Goal: Task Accomplishment & Management: Use online tool/utility

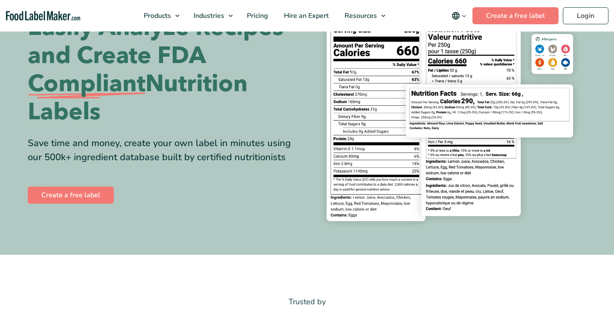
scroll to position [89, 0]
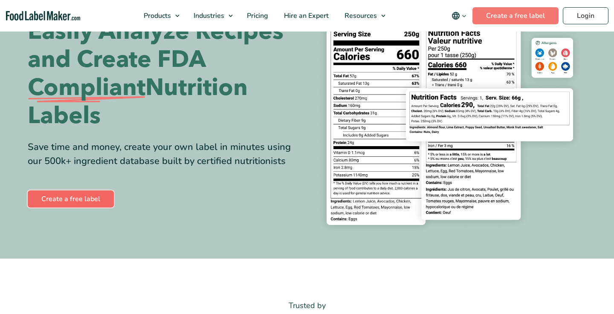
click at [55, 197] on link "Create a free label" at bounding box center [71, 198] width 86 height 17
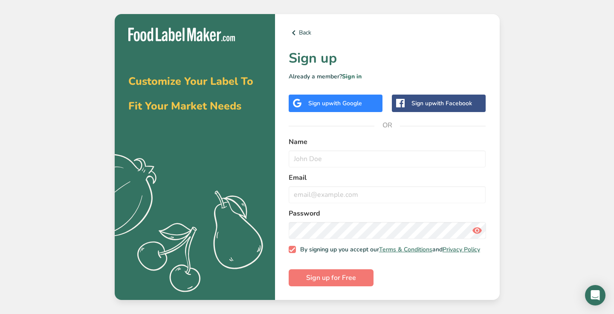
click at [356, 109] on div "Back Sign up Already a member? Sign in Sign up with Google Sign up with Faceboo…" at bounding box center [387, 157] width 225 height 286
click at [358, 99] on span "with Google" at bounding box center [344, 103] width 33 height 8
click at [343, 100] on span "with Google" at bounding box center [344, 103] width 33 height 8
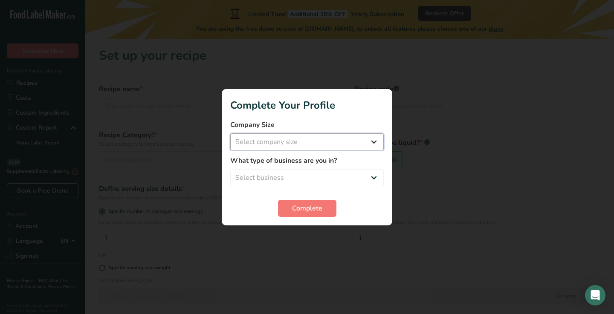
click at [370, 138] on select "Select company size Fewer than 10 Employees 10 to 50 Employees 51 to 500 Employ…" at bounding box center [306, 141] width 153 height 17
select select "2"
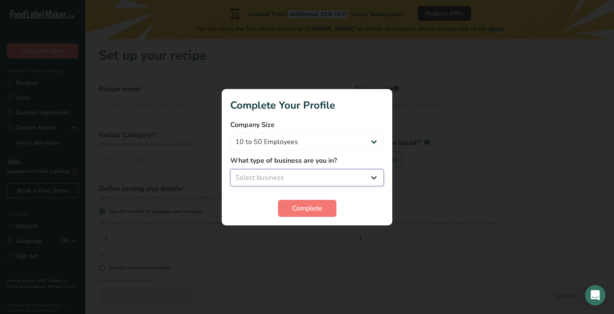
click at [347, 169] on select "Select business Packaged Food Manufacturer Restaurant & Cafe Bakery Meal Plans …" at bounding box center [306, 177] width 153 height 17
select select "1"
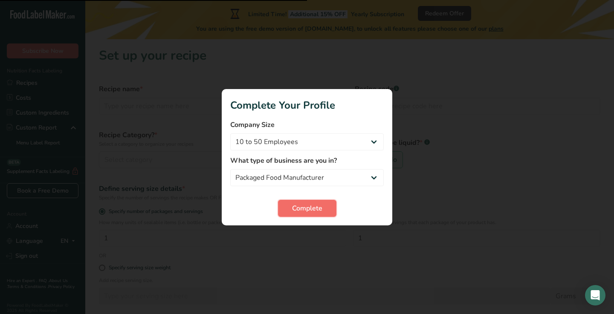
click at [305, 210] on span "Complete" at bounding box center [307, 208] width 30 height 10
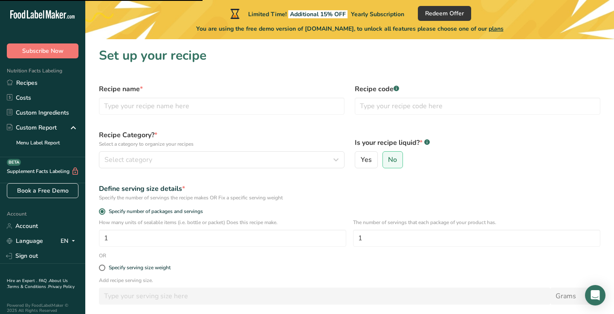
select select "2"
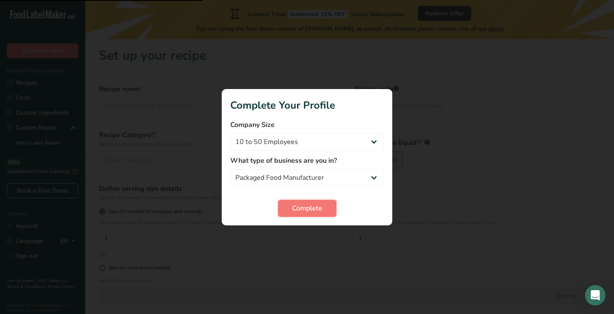
click at [305, 210] on span "Complete" at bounding box center [307, 208] width 30 height 10
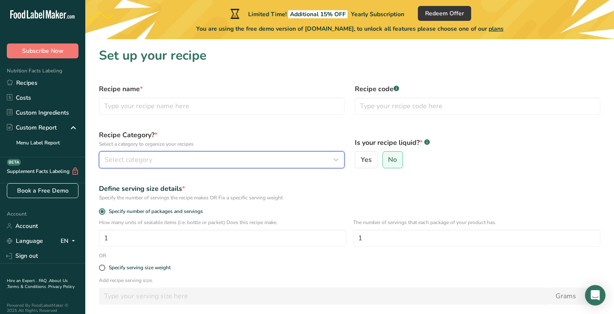
click at [292, 165] on button "Select category" at bounding box center [221, 159] width 245 height 17
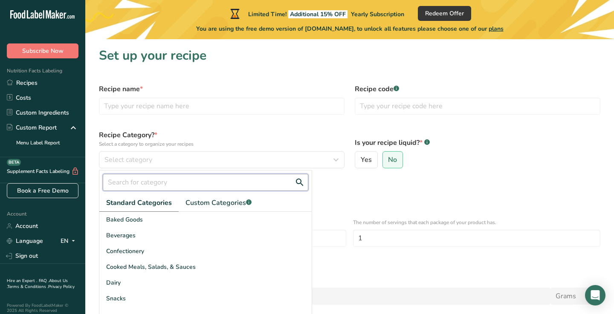
click at [283, 176] on input "text" at bounding box center [205, 182] width 205 height 17
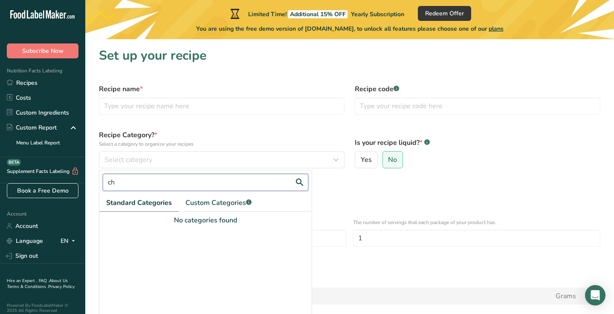
type input "c"
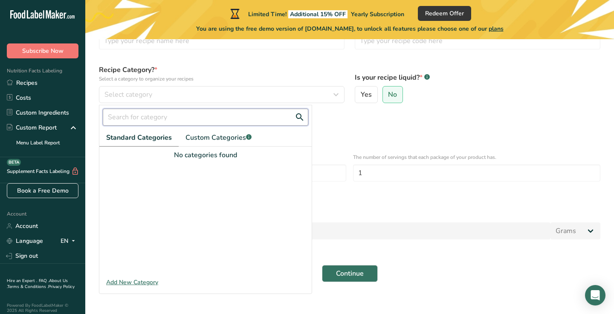
scroll to position [66, 0]
click at [273, 61] on div "Recipe Category? * Select a category to organize your recipes Select category S…" at bounding box center [222, 83] width 256 height 49
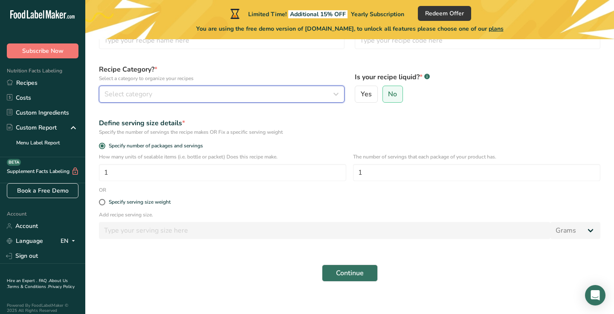
click at [328, 93] on div "Select category" at bounding box center [218, 94] width 229 height 10
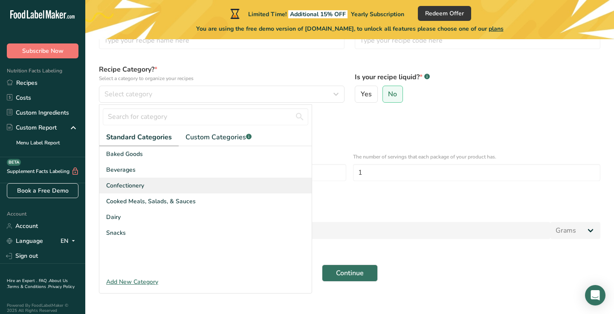
click at [155, 184] on div "Confectionery" at bounding box center [205, 186] width 212 height 16
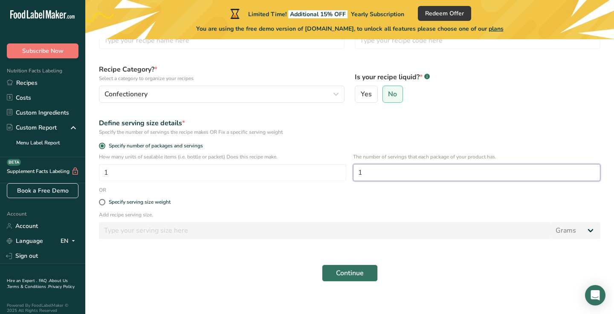
click at [374, 171] on input "1" at bounding box center [476, 172] width 247 height 17
type input "10"
click at [104, 205] on label "Specify serving size weight" at bounding box center [349, 202] width 501 height 6
click at [104, 205] on input "Specify serving size weight" at bounding box center [102, 202] width 6 height 6
radio input "true"
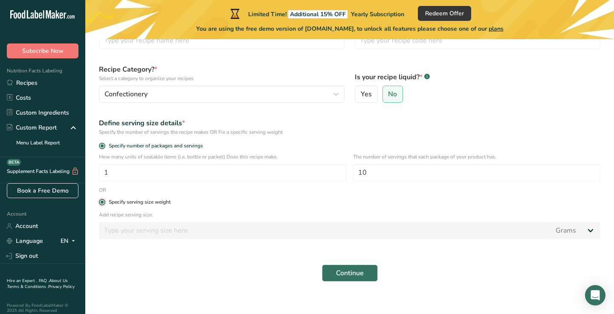
radio input "false"
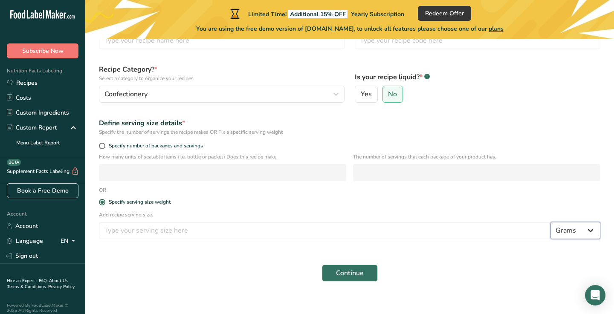
click at [572, 236] on select "Grams kg mg mcg lb oz l mL fl oz tbsp tsp cup qt gallon" at bounding box center [575, 230] width 50 height 17
select select "17"
select select "22"
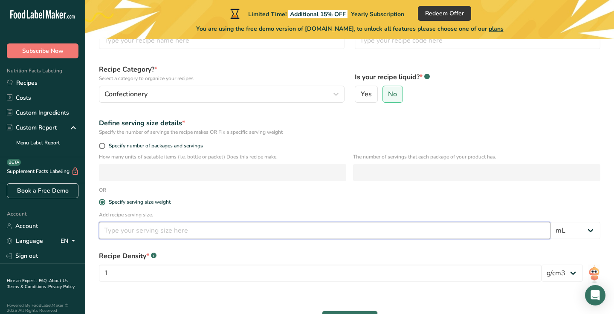
click at [352, 227] on input "number" at bounding box center [324, 230] width 451 height 17
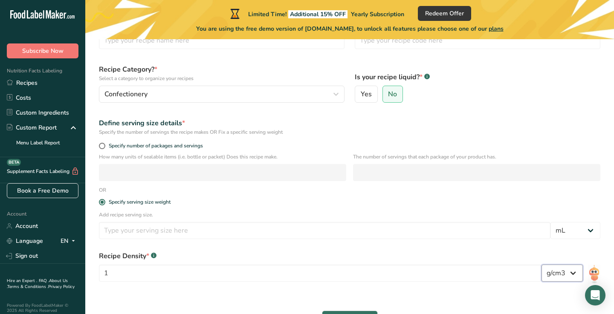
click at [555, 278] on select "lb/ft3 g/cm3" at bounding box center [561, 273] width 41 height 17
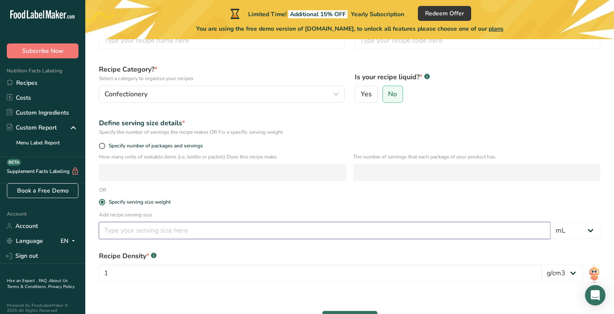
click at [300, 228] on input "number" at bounding box center [324, 230] width 451 height 17
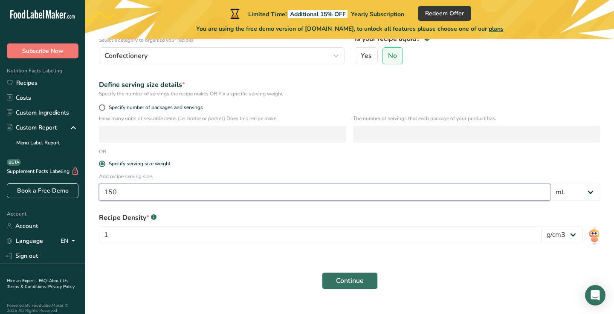
scroll to position [120, 0]
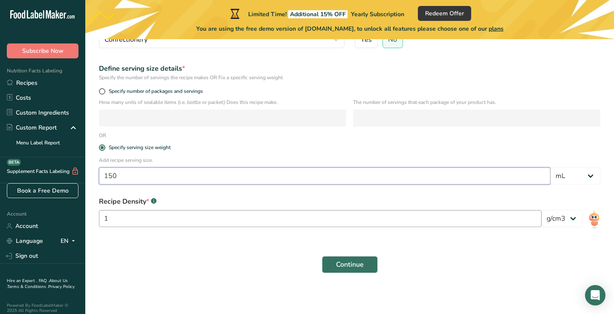
type input "150"
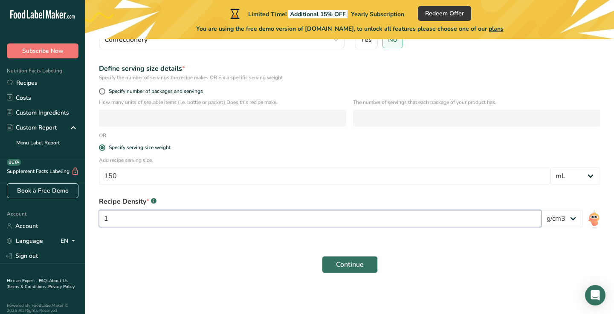
click at [345, 218] on input "1" at bounding box center [320, 218] width 442 height 17
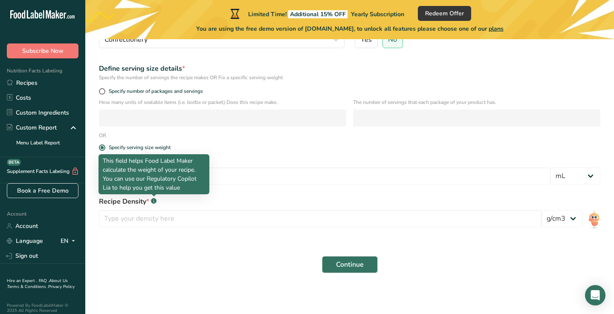
click at [153, 201] on icon at bounding box center [153, 201] width 0 height 2
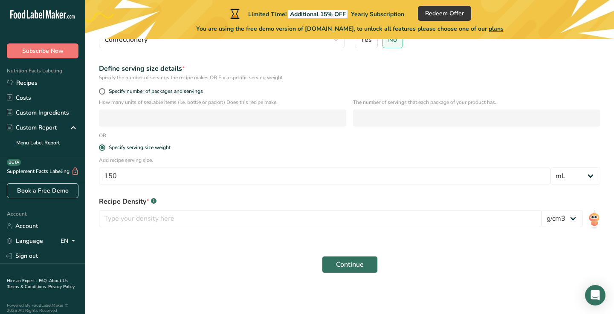
click at [153, 201] on icon at bounding box center [153, 201] width 0 height 2
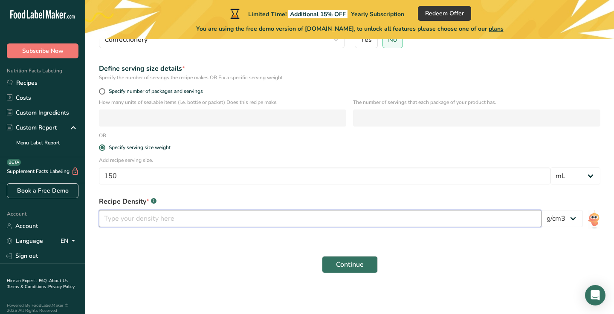
click at [143, 223] on input "number" at bounding box center [320, 218] width 442 height 17
type input "30"
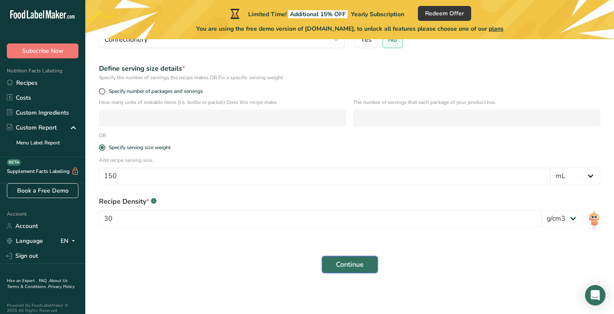
click at [341, 263] on span "Continue" at bounding box center [350, 264] width 28 height 10
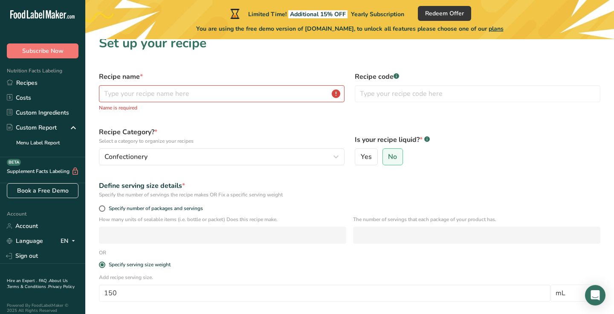
scroll to position [12, 0]
click at [268, 93] on input "text" at bounding box center [221, 94] width 245 height 17
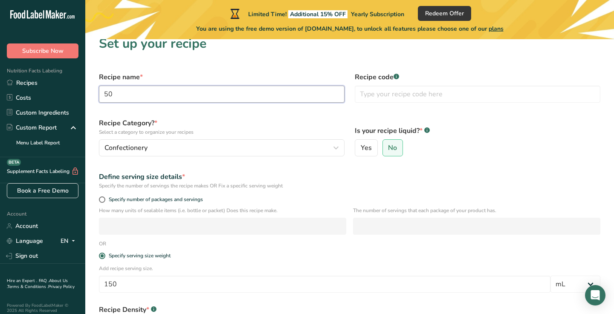
type input "5"
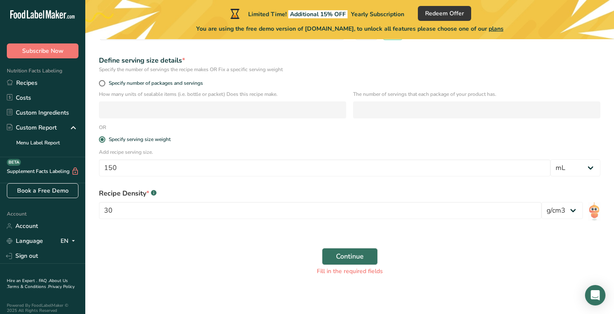
scroll to position [130, 0]
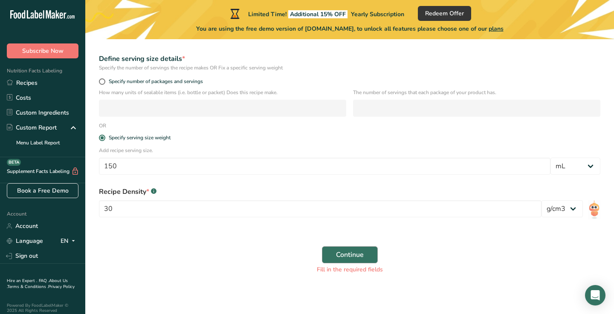
type input "dark chocolate drink"
click at [334, 255] on button "Continue" at bounding box center [350, 254] width 56 height 17
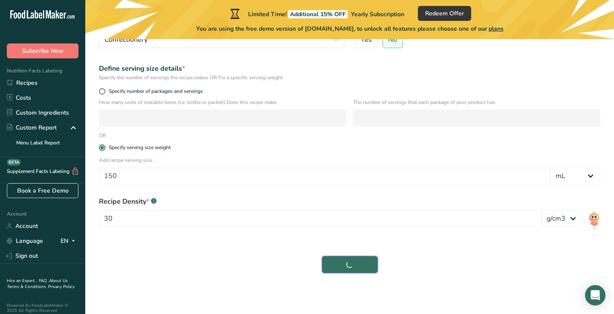
scroll to position [120, 0]
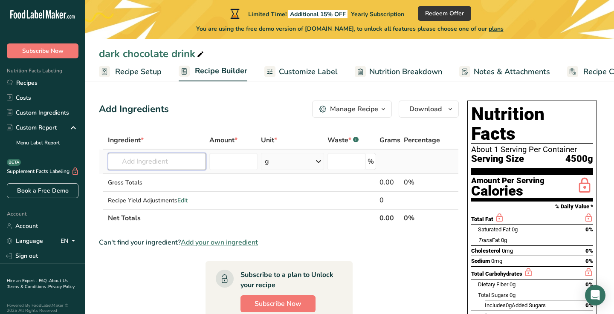
click at [173, 164] on input "text" at bounding box center [157, 161] width 98 height 17
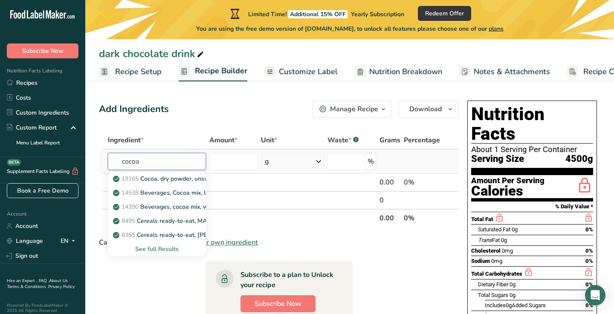
type input "cocoa"
click at [164, 246] on div "See full Results" at bounding box center [157, 249] width 84 height 9
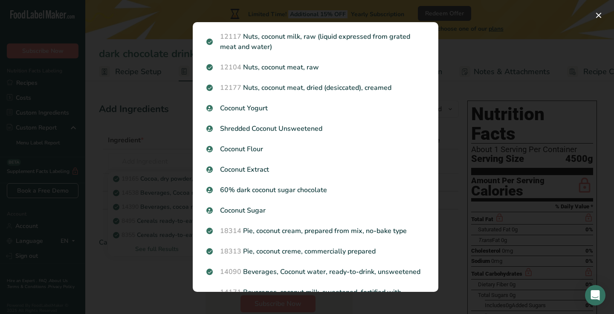
scroll to position [1032, 0]
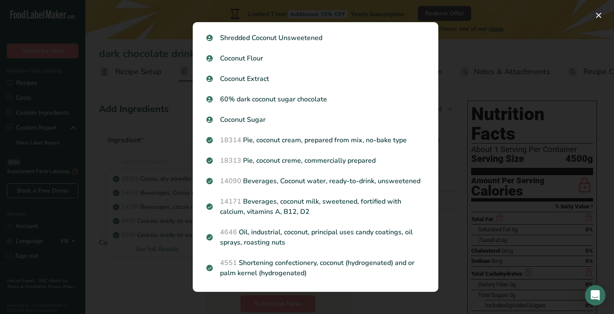
click at [118, 129] on div "Search results modal" at bounding box center [307, 157] width 614 height 314
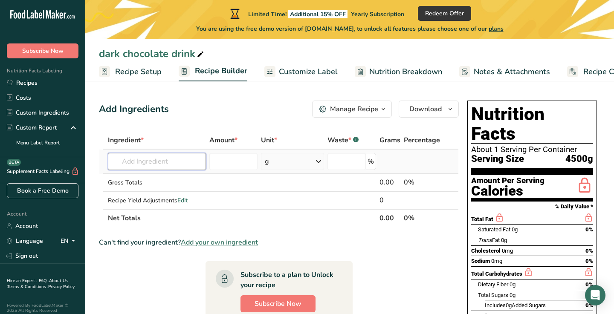
click at [125, 165] on input "text" at bounding box center [157, 161] width 98 height 17
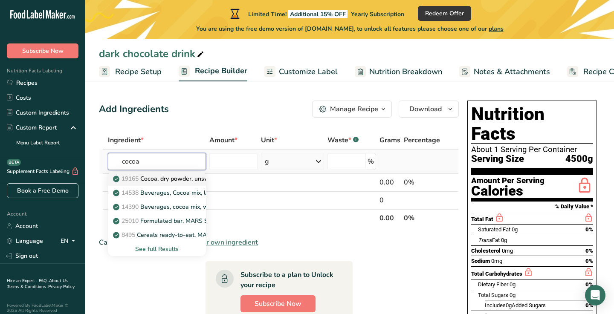
type input "cocoa"
click at [171, 182] on p "19165 Cocoa, dry powder, unsweetened" at bounding box center [173, 178] width 117 height 9
type input "Cocoa, dry powder, unsweetened"
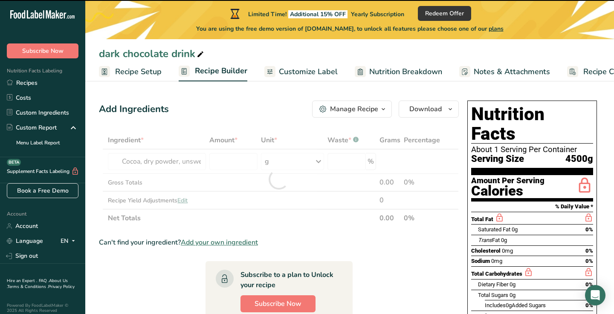
type input "0"
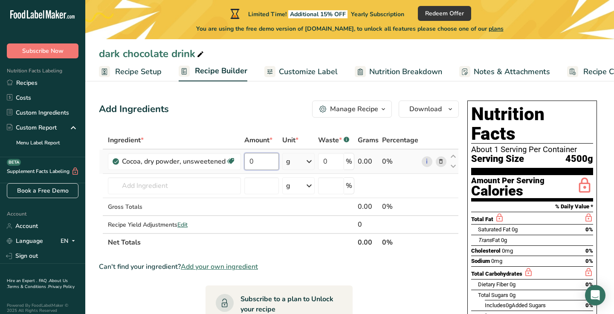
click at [267, 159] on input "0" at bounding box center [261, 161] width 34 height 17
type input "150"
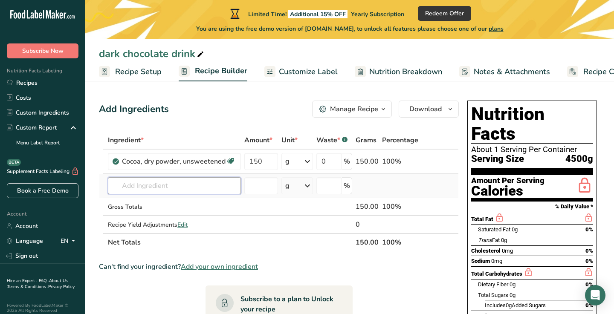
click at [185, 188] on div "Ingredient * Amount * Unit * Waste * .a-a{fill:#347362;}.b-a{fill:#fff;} Grams …" at bounding box center [279, 191] width 360 height 120
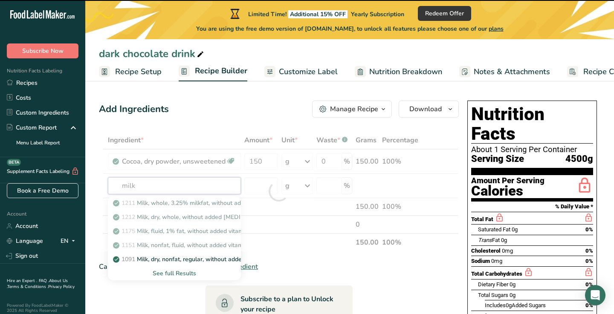
type input "milk"
click at [185, 202] on div at bounding box center [279, 191] width 360 height 120
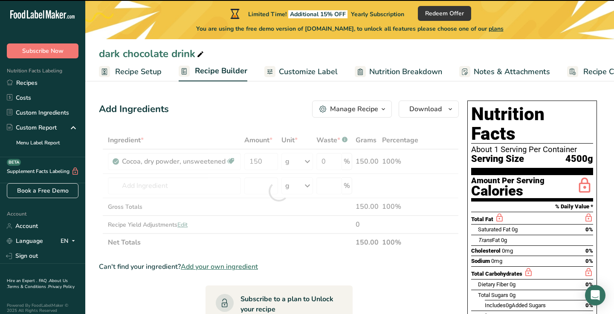
click at [258, 187] on div at bounding box center [279, 191] width 360 height 120
click at [178, 180] on div at bounding box center [279, 191] width 360 height 120
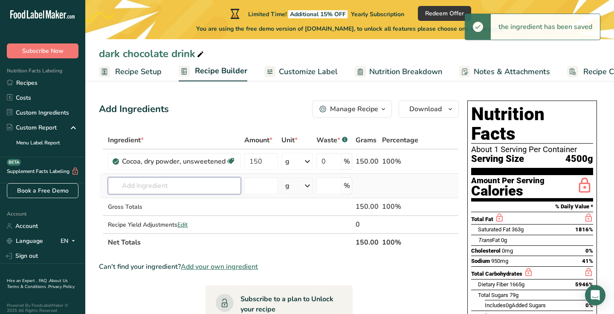
click at [163, 190] on input "text" at bounding box center [174, 185] width 133 height 17
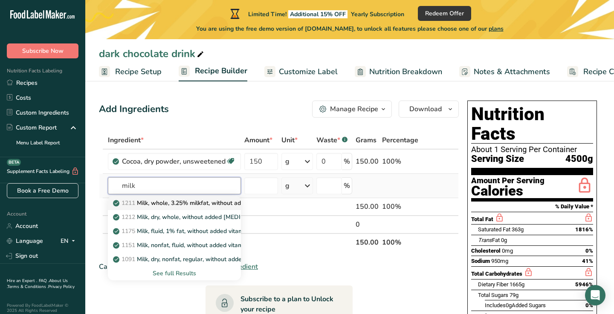
type input "milk"
click at [184, 202] on p "1211 Milk, whole, 3.25% milkfat, without added vitamin A and vitamin D" at bounding box center [228, 203] width 227 height 9
type input "Milk, whole, 3.25% milkfat, without added vitamin A and vitamin D"
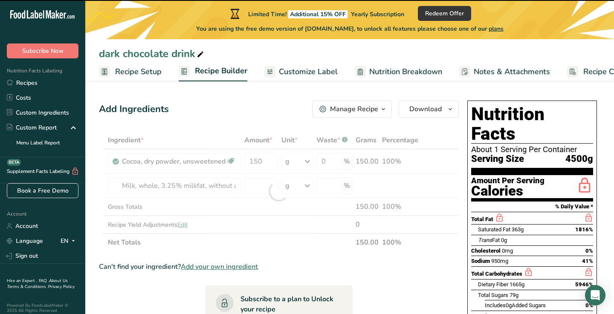
type input "0"
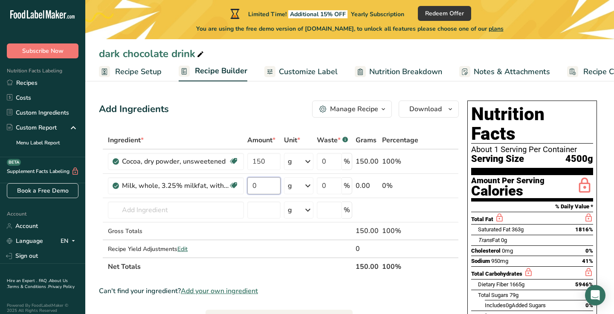
click at [260, 187] on input "0" at bounding box center [263, 185] width 33 height 17
type input "45"
click at [174, 209] on div "Ingredient * Amount * Unit * Waste * .a-a{fill:#347362;}.b-a{fill:#fff;} Grams …" at bounding box center [279, 203] width 360 height 144
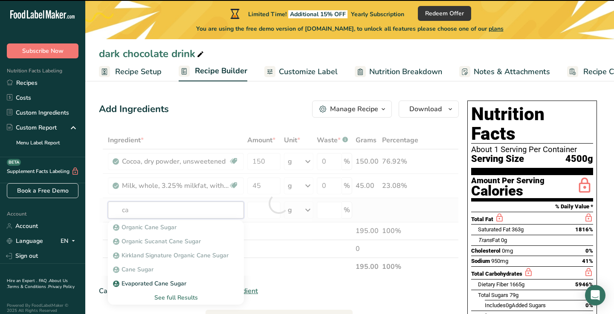
type input "c"
type input "sugar"
click at [147, 284] on p "19335 Sugars, granulated" at bounding box center [154, 283] width 78 height 9
type input "Sugars, granulated"
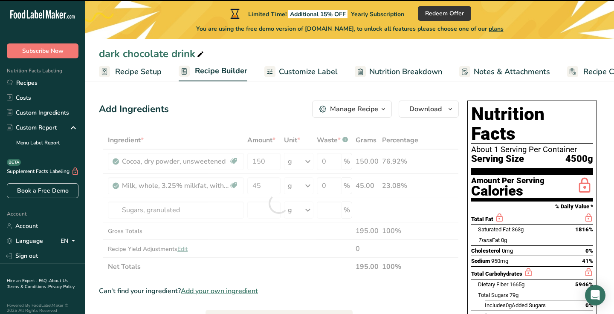
click at [262, 207] on div at bounding box center [279, 203] width 360 height 144
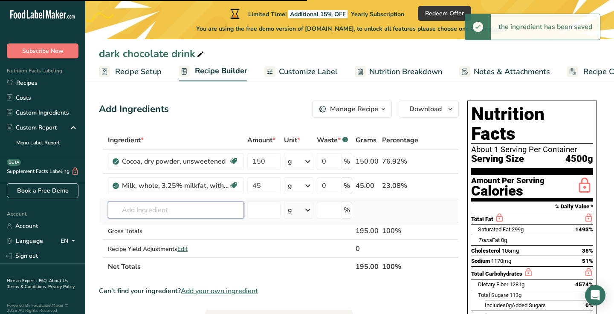
click at [203, 205] on input "text" at bounding box center [176, 210] width 136 height 17
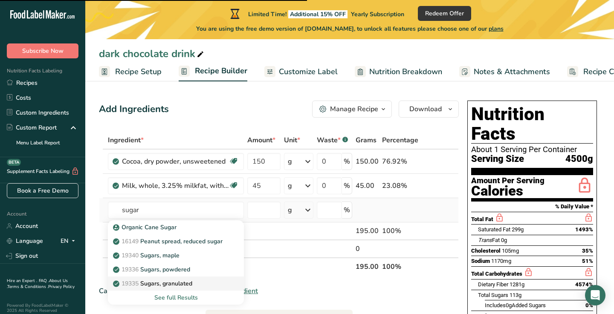
click at [183, 279] on link "19335 Sugars, granulated" at bounding box center [176, 284] width 136 height 14
type input "Sugars, granulated"
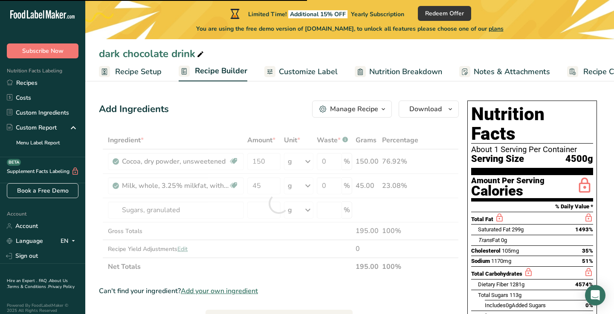
type input "0"
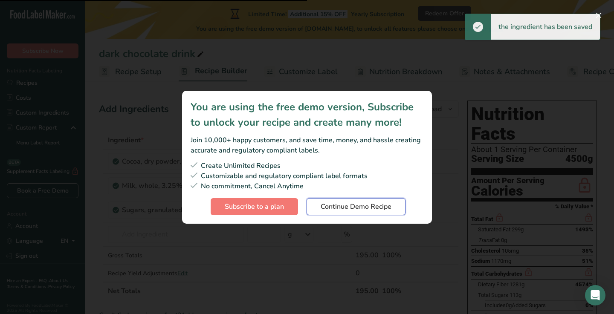
click at [341, 211] on span "Continue Demo Recipe" at bounding box center [355, 207] width 71 height 10
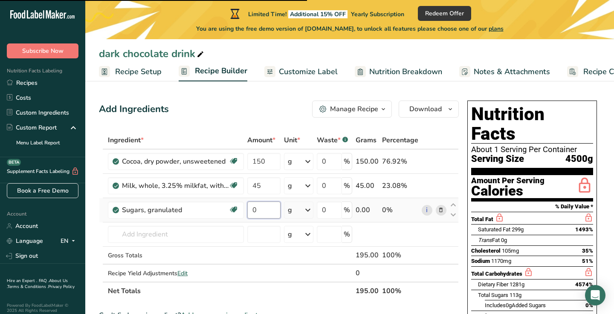
click at [271, 212] on input "0" at bounding box center [263, 210] width 33 height 17
type input "105"
click at [278, 294] on div "Ingredient * Amount * Unit * Waste * .a-a{fill:#347362;}.b-a{fill:#fff;} Grams …" at bounding box center [279, 215] width 360 height 169
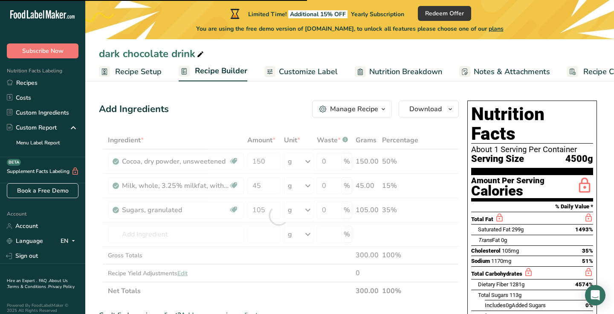
type input "0"
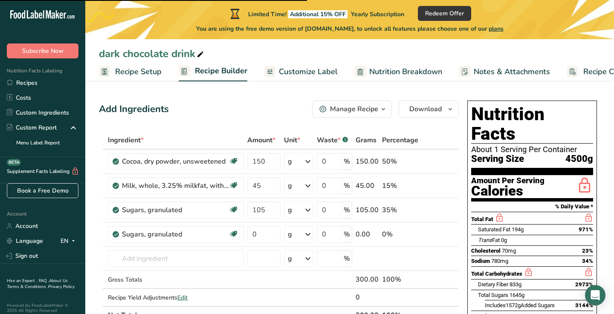
type input "0"
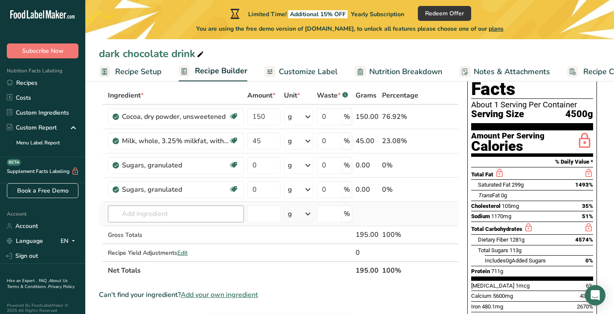
scroll to position [40, 0]
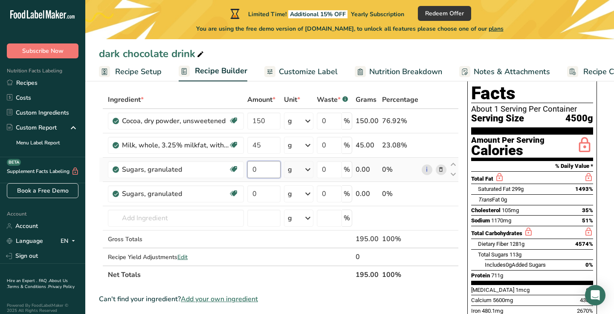
click at [262, 170] on input "0" at bounding box center [263, 169] width 33 height 17
type input "105"
click at [297, 249] on div "Ingredient * Amount * Unit * Waste * .a-a{fill:#347362;}.b-a{fill:#fff;} Grams …" at bounding box center [279, 187] width 360 height 193
